Goal: Find specific page/section: Find specific page/section

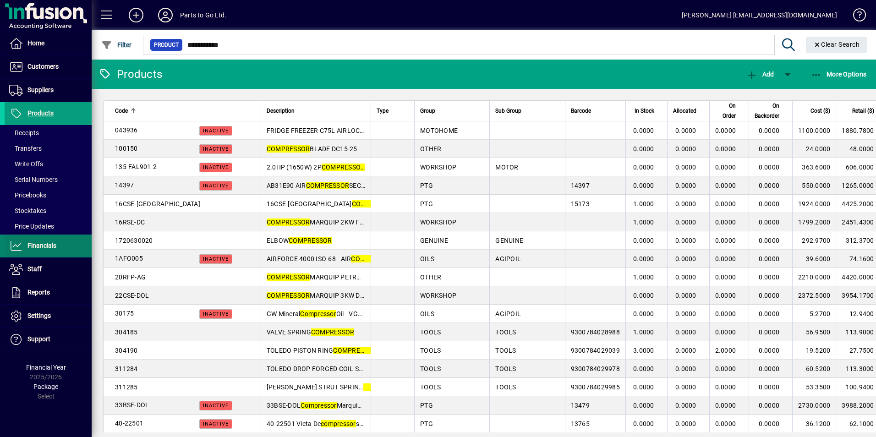
click at [49, 244] on span "Financials" at bounding box center [41, 245] width 29 height 7
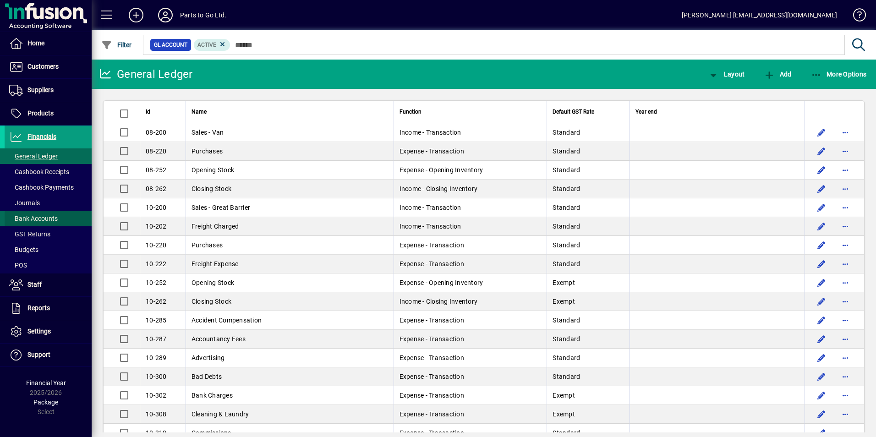
click at [51, 218] on span "Bank Accounts" at bounding box center [33, 218] width 49 height 7
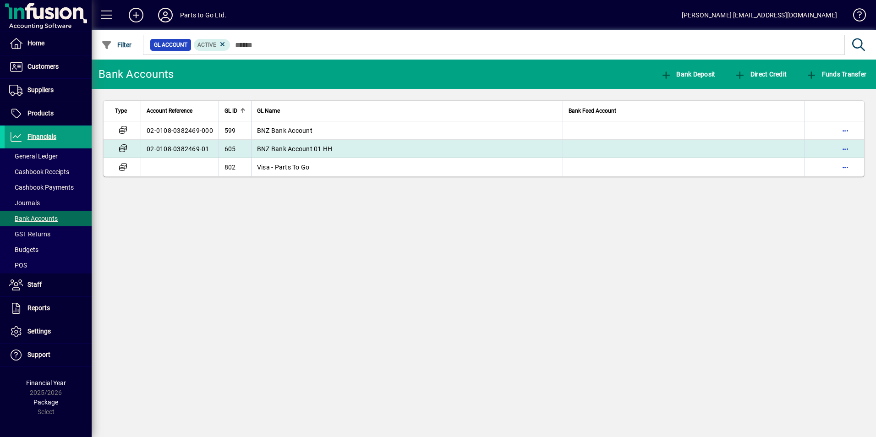
click at [296, 148] on span "BNZ Bank Account 01 HH" at bounding box center [295, 148] width 76 height 7
